Goal: Task Accomplishment & Management: Use online tool/utility

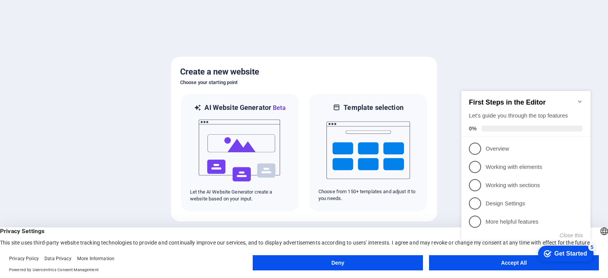
click at [579, 99] on icon "Minimize checklist" at bounding box center [580, 101] width 6 height 6
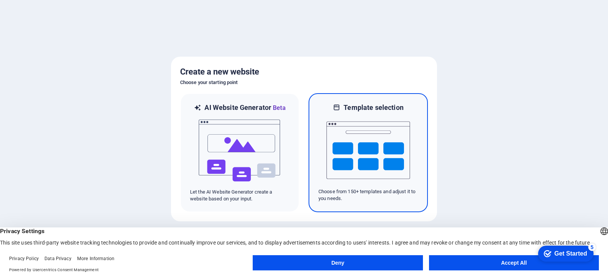
click at [338, 162] on img at bounding box center [369, 150] width 84 height 76
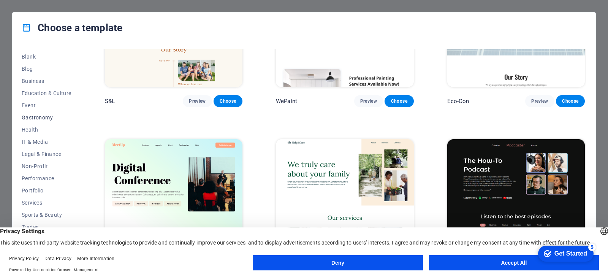
scroll to position [97, 0]
click at [43, 164] on span "Non-Profit" at bounding box center [47, 165] width 50 height 6
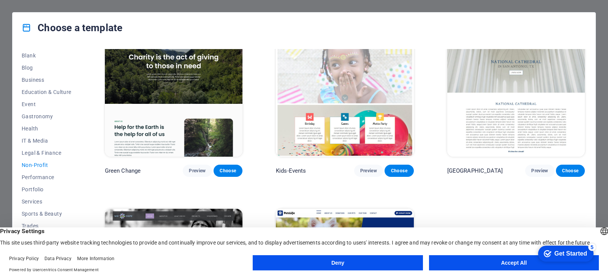
scroll to position [12, 0]
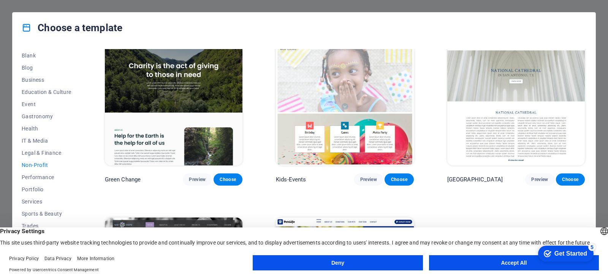
click at [528, 135] on img at bounding box center [517, 101] width 138 height 127
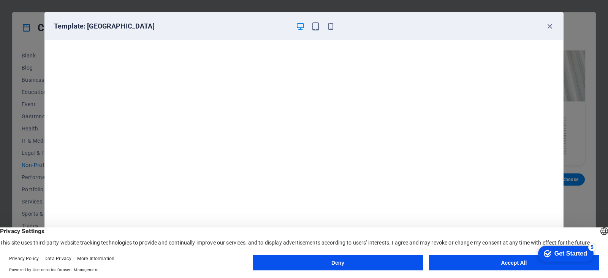
scroll to position [2, 0]
click at [408, 266] on button "Deny" at bounding box center [338, 262] width 170 height 15
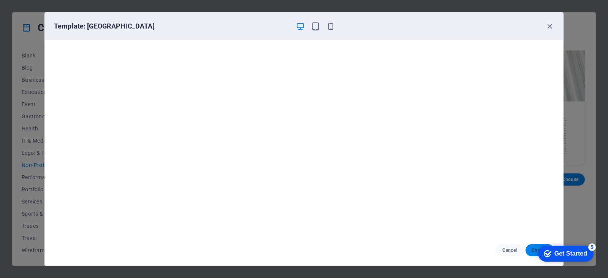
click at [530, 252] on button "Choose" at bounding box center [540, 250] width 29 height 12
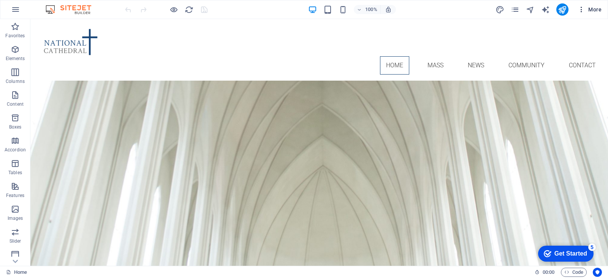
click at [581, 10] on icon "button" at bounding box center [582, 10] width 8 height 8
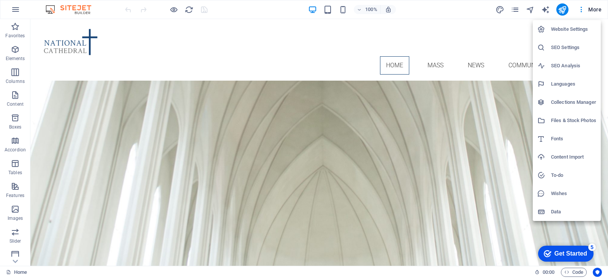
click at [175, 10] on div at bounding box center [304, 139] width 608 height 278
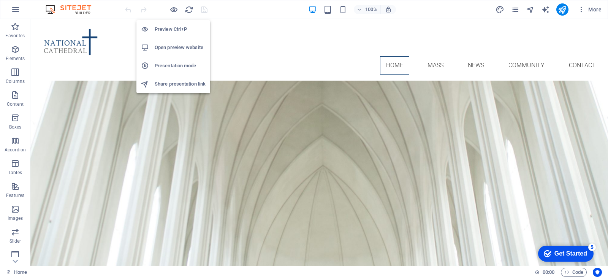
click at [184, 30] on h6 "Preview Ctrl+P" at bounding box center [180, 29] width 51 height 9
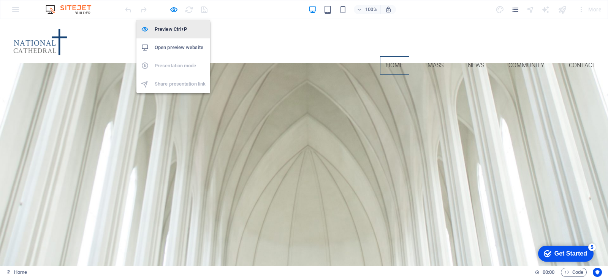
click at [184, 30] on h6 "Preview Ctrl+P" at bounding box center [180, 29] width 51 height 9
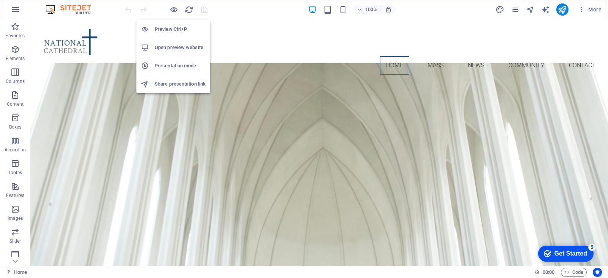
click at [186, 47] on h6 "Open preview website" at bounding box center [180, 47] width 51 height 9
click at [175, 10] on icon "button" at bounding box center [174, 9] width 9 height 9
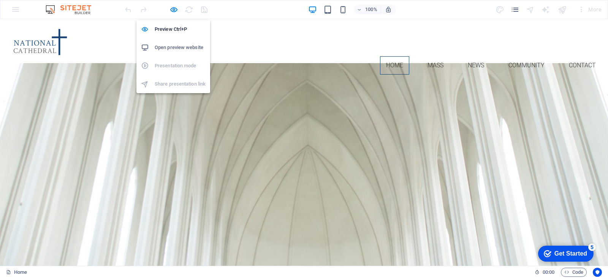
click at [167, 52] on h6 "Open preview website" at bounding box center [180, 47] width 51 height 9
drag, startPoint x: 167, startPoint y: 52, endPoint x: 161, endPoint y: 46, distance: 7.5
click at [161, 46] on h6 "Open preview website" at bounding box center [180, 47] width 51 height 9
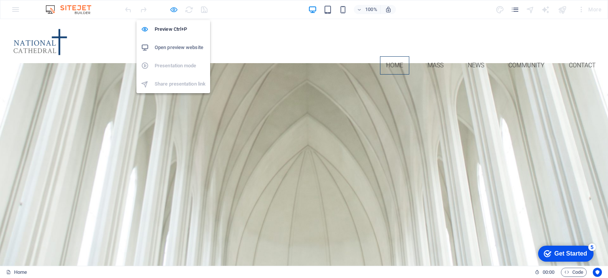
click at [172, 11] on icon "button" at bounding box center [174, 9] width 9 height 9
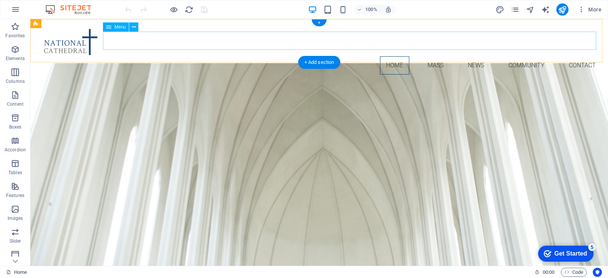
click at [424, 56] on nav "Home Mass News Community Contact" at bounding box center [320, 65] width 566 height 18
click at [352, 56] on nav "Home Mass News Community Contact" at bounding box center [320, 65] width 566 height 18
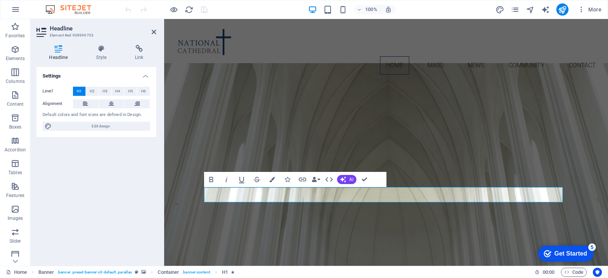
click at [423, 5] on div "100% More" at bounding box center [364, 9] width 481 height 12
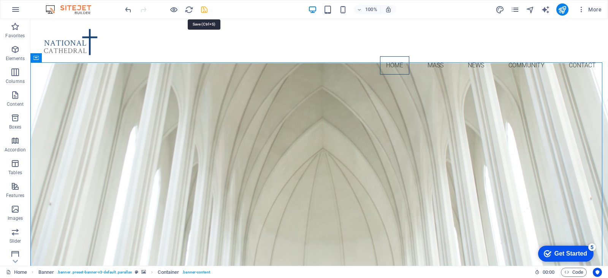
click at [204, 11] on icon "save" at bounding box center [204, 9] width 9 height 9
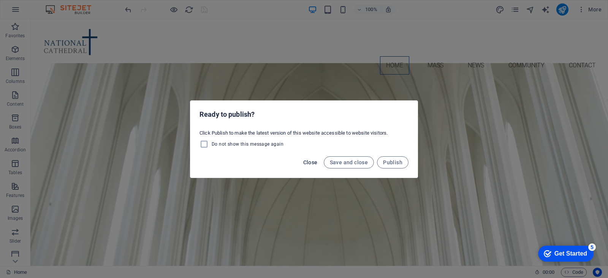
click at [305, 159] on button "Close" at bounding box center [310, 162] width 21 height 12
